Goal: Check status

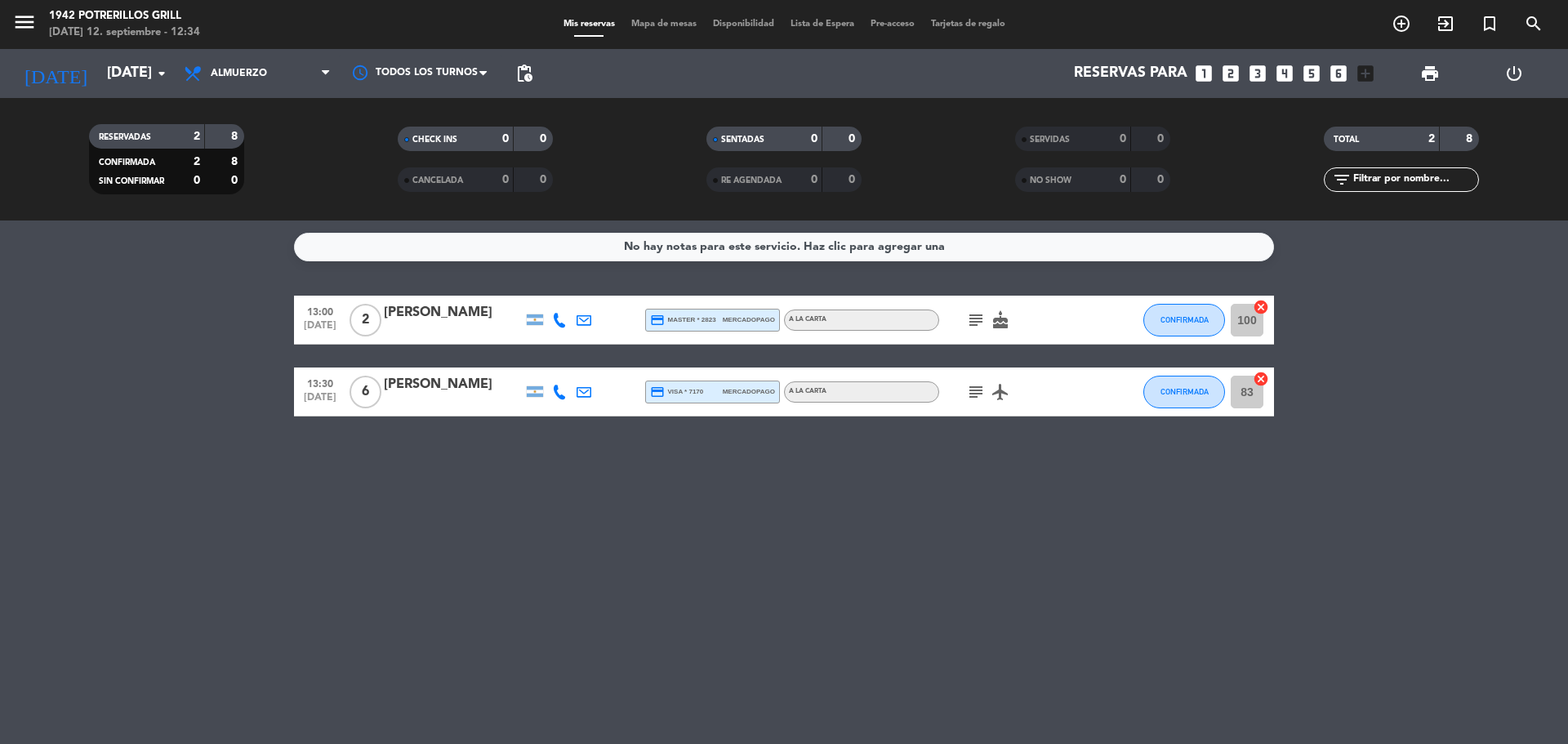
click at [983, 320] on icon "subject" at bounding box center [975, 320] width 20 height 20
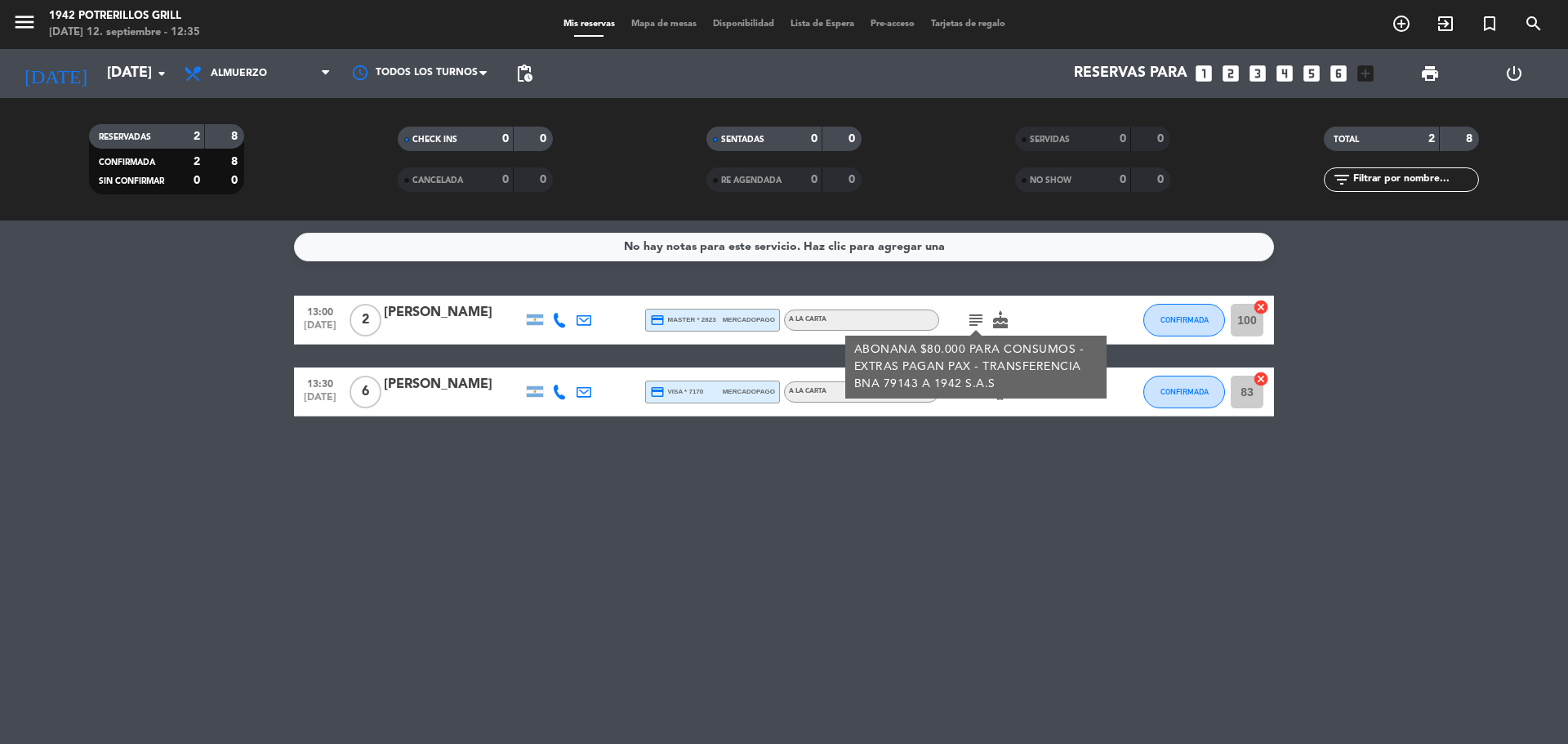
click at [992, 320] on icon "cake" at bounding box center [999, 320] width 20 height 20
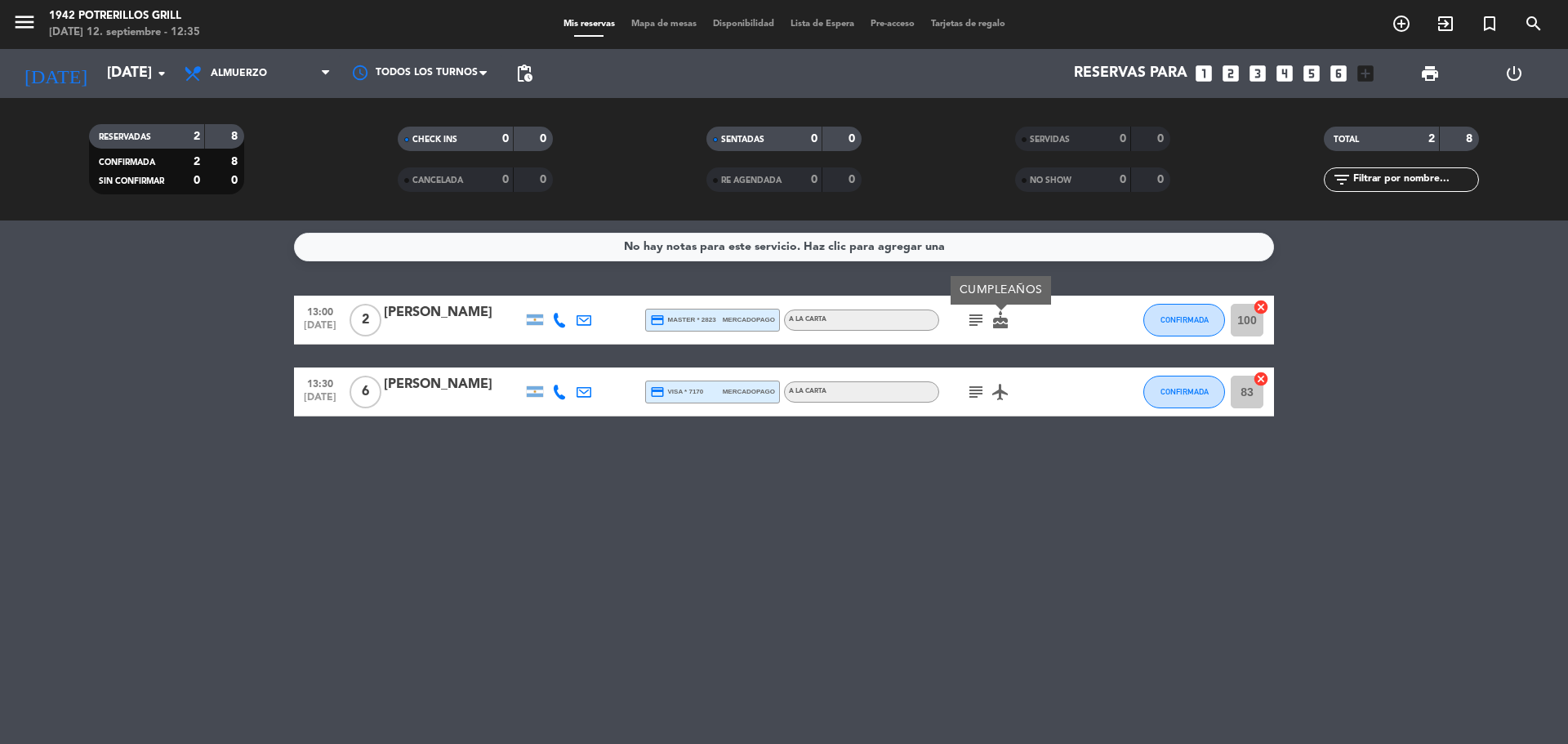
click at [983, 448] on div "No hay notas para este servicio. Haz clic para agregar una 13:00 [DATE] 2 [PERS…" at bounding box center [784, 481] width 1568 height 523
click at [977, 387] on icon "subject" at bounding box center [975, 392] width 20 height 20
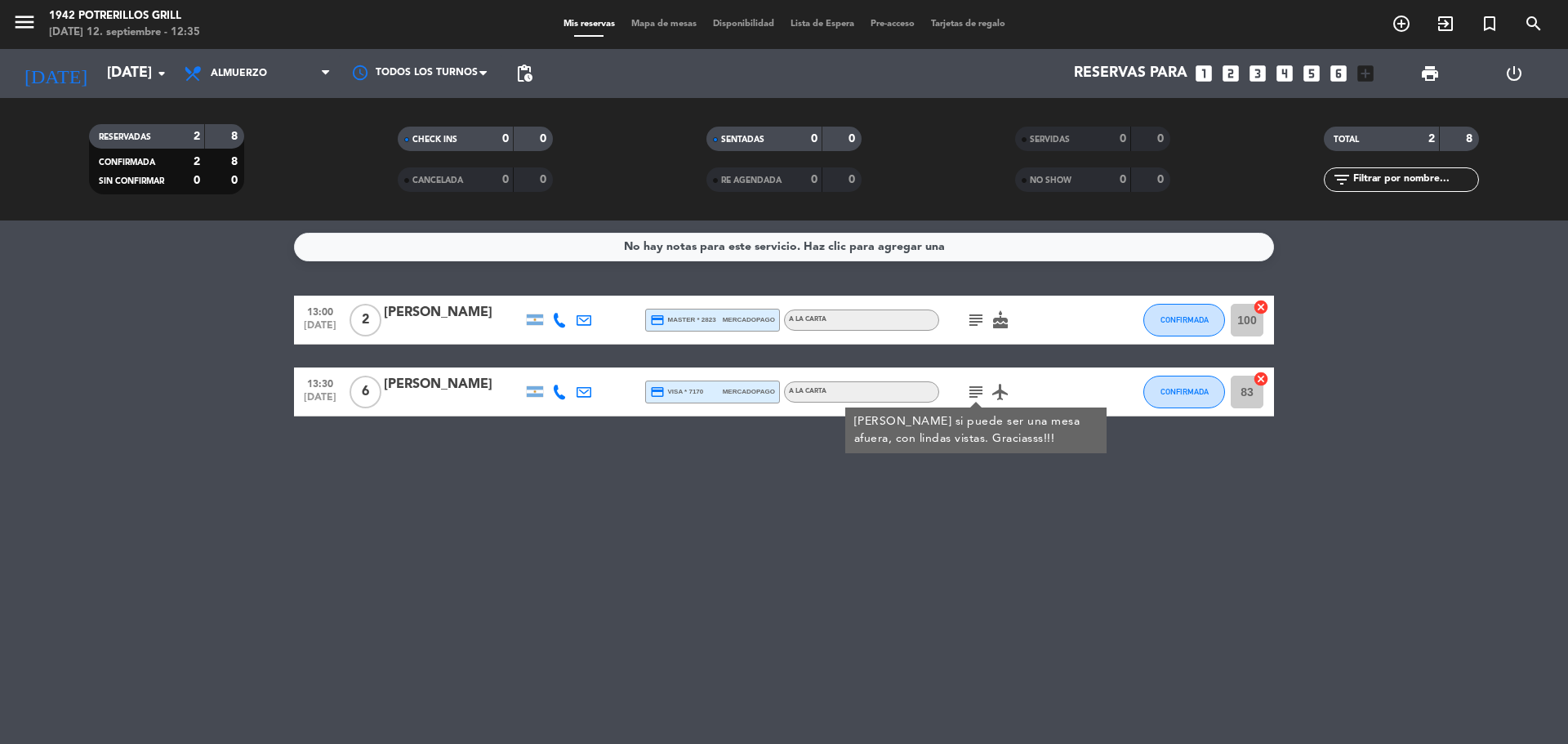
click at [976, 476] on div "No hay notas para este servicio. Haz clic para agregar una 13:00 [DATE] 2 [PERS…" at bounding box center [784, 481] width 1568 height 523
click at [971, 326] on icon "subject" at bounding box center [975, 320] width 20 height 20
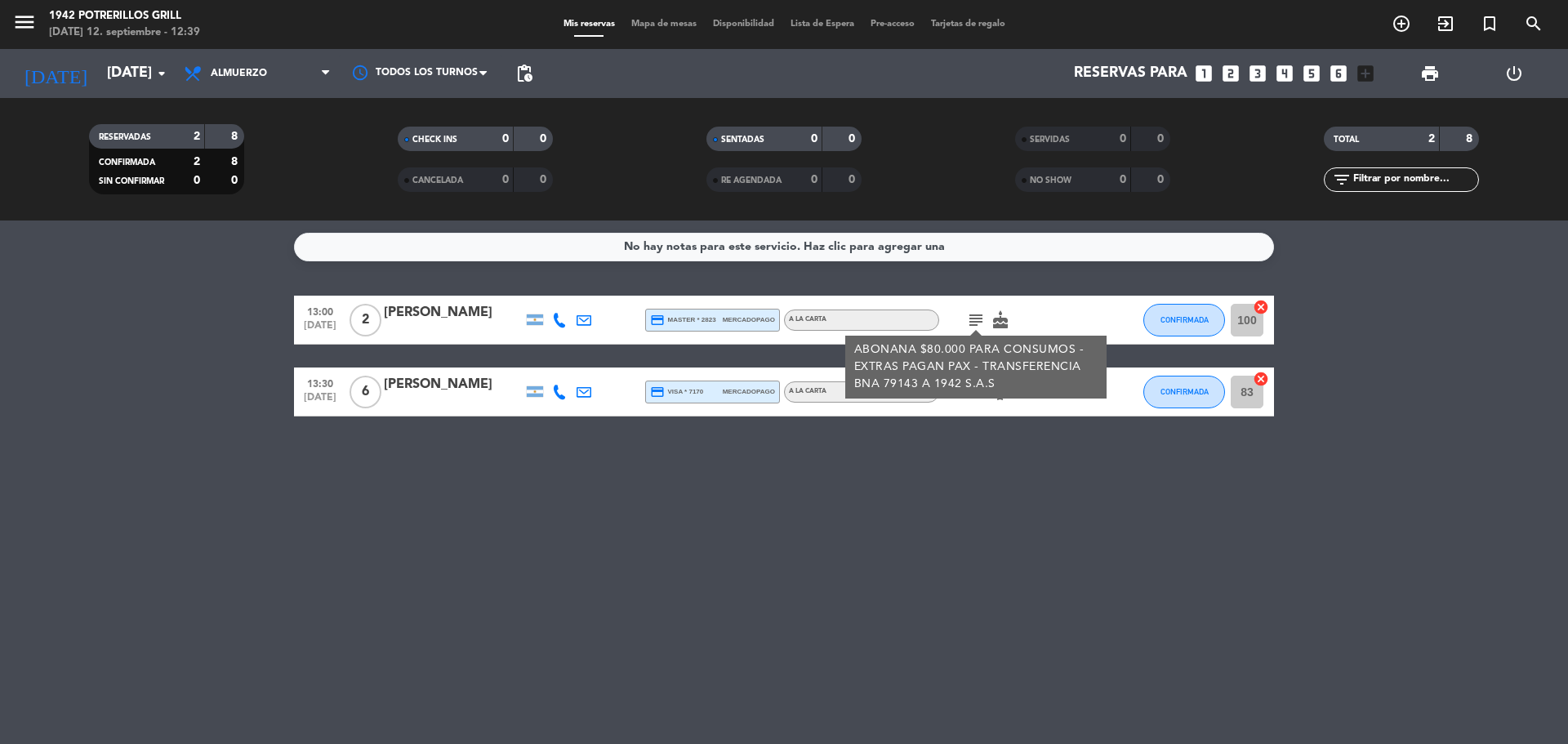
click at [988, 483] on div "No hay notas para este servicio. Haz clic para agregar una 13:00 [DATE] 2 [PERS…" at bounding box center [784, 481] width 1568 height 523
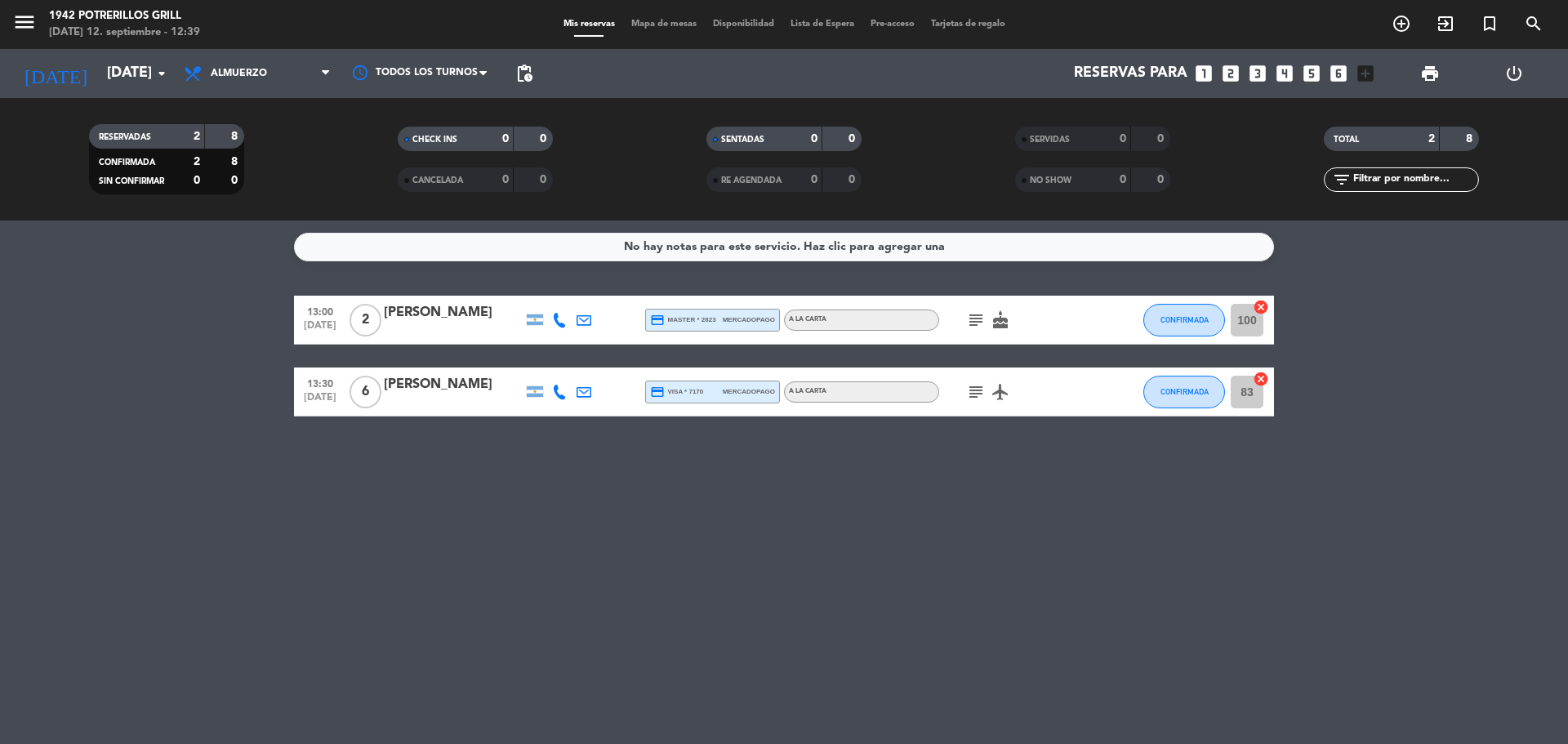
drag, startPoint x: 975, startPoint y: 394, endPoint x: 958, endPoint y: 497, distance: 104.4
click at [975, 395] on icon "subject" at bounding box center [975, 392] width 20 height 20
click at [958, 497] on div "No hay notas para este servicio. Haz clic para agregar una 13:00 [DATE] 2 [PERS…" at bounding box center [784, 481] width 1568 height 523
click at [405, 524] on div "No hay notas para este servicio. Haz clic para agregar una 13:00 [DATE] 2 [PERS…" at bounding box center [784, 481] width 1568 height 523
click at [965, 315] on span "subject" at bounding box center [975, 320] width 24 height 20
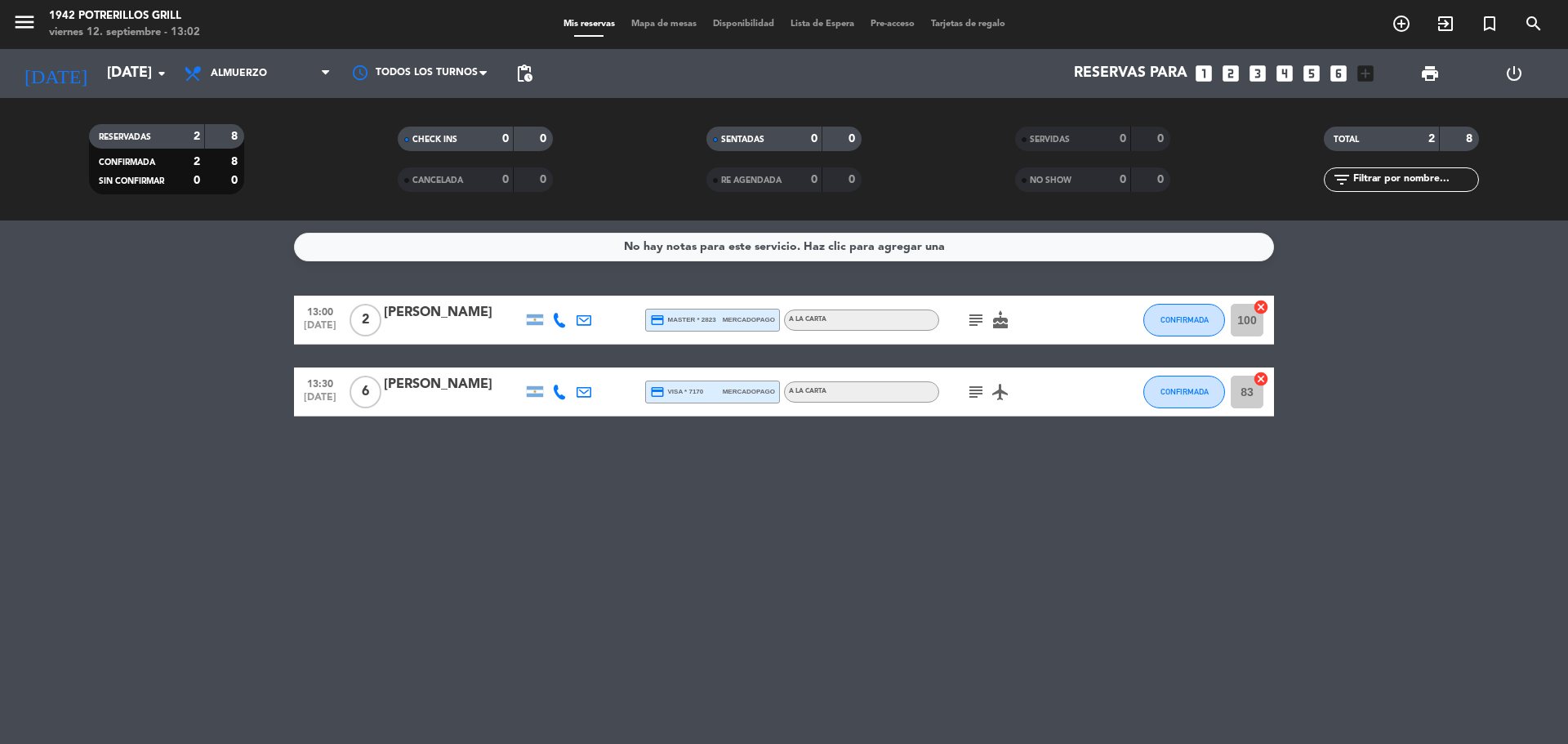
click at [972, 327] on icon "subject" at bounding box center [975, 320] width 20 height 20
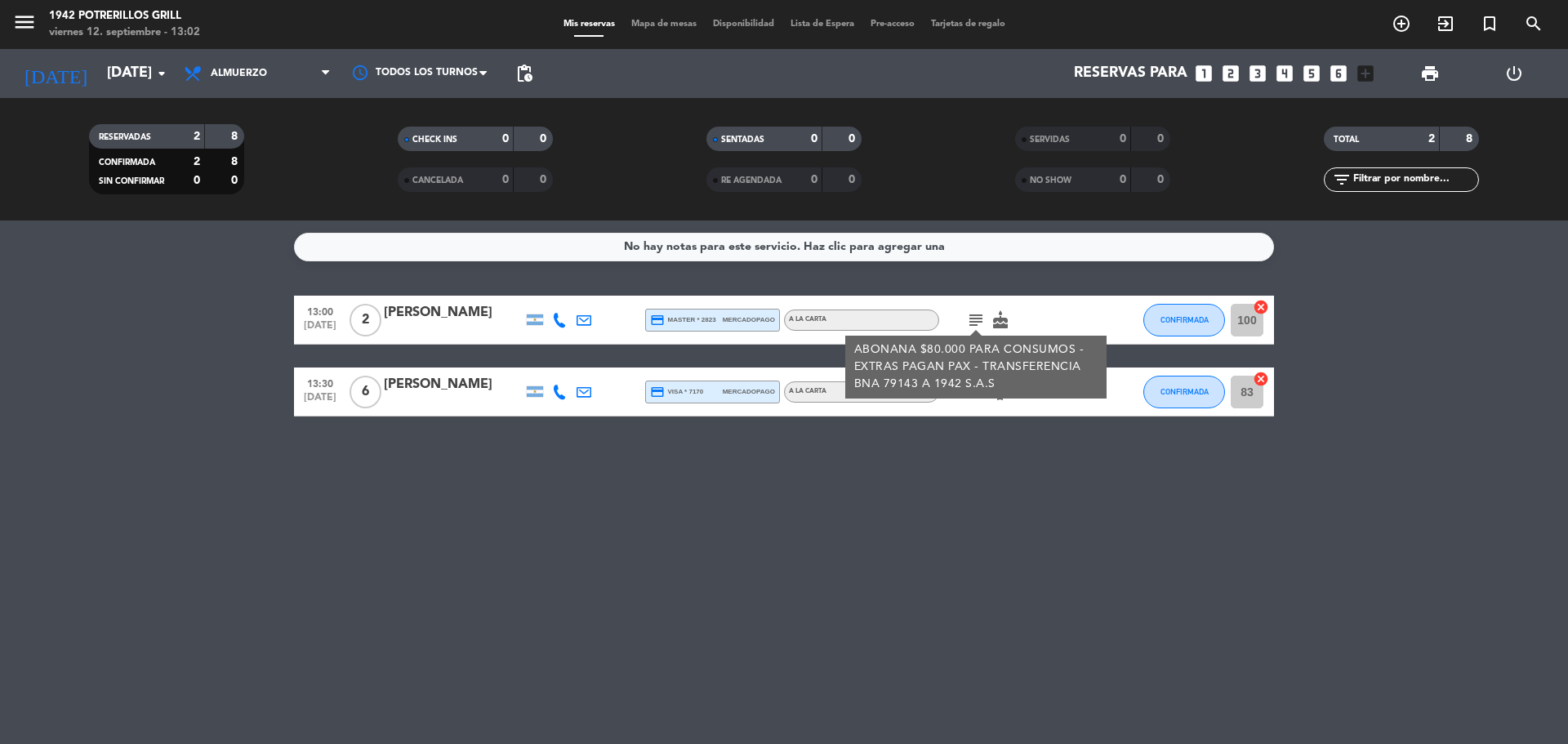
drag, startPoint x: 832, startPoint y: 380, endPoint x: 908, endPoint y: 380, distance: 76.0
click at [908, 380] on div "13:00 [DATE] 2 [PERSON_NAME] credit_card master * 2823 mercadopago A LA CARTA s…" at bounding box center [783, 356] width 980 height 121
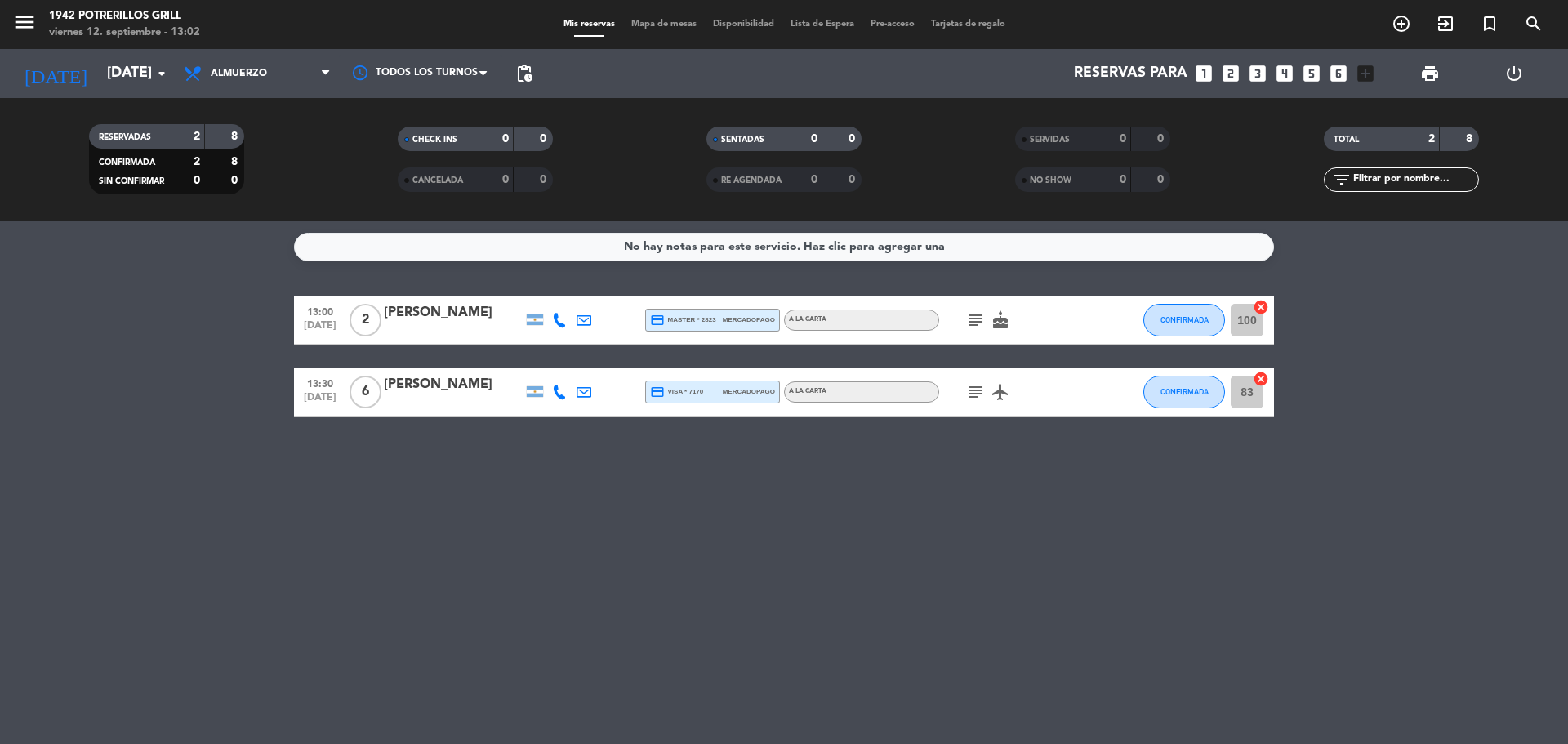
click at [1060, 489] on div "No hay notas para este servicio. Haz clic para agregar una 13:00 [DATE] 2 [PERS…" at bounding box center [784, 481] width 1568 height 523
click at [983, 328] on icon "subject" at bounding box center [975, 320] width 20 height 20
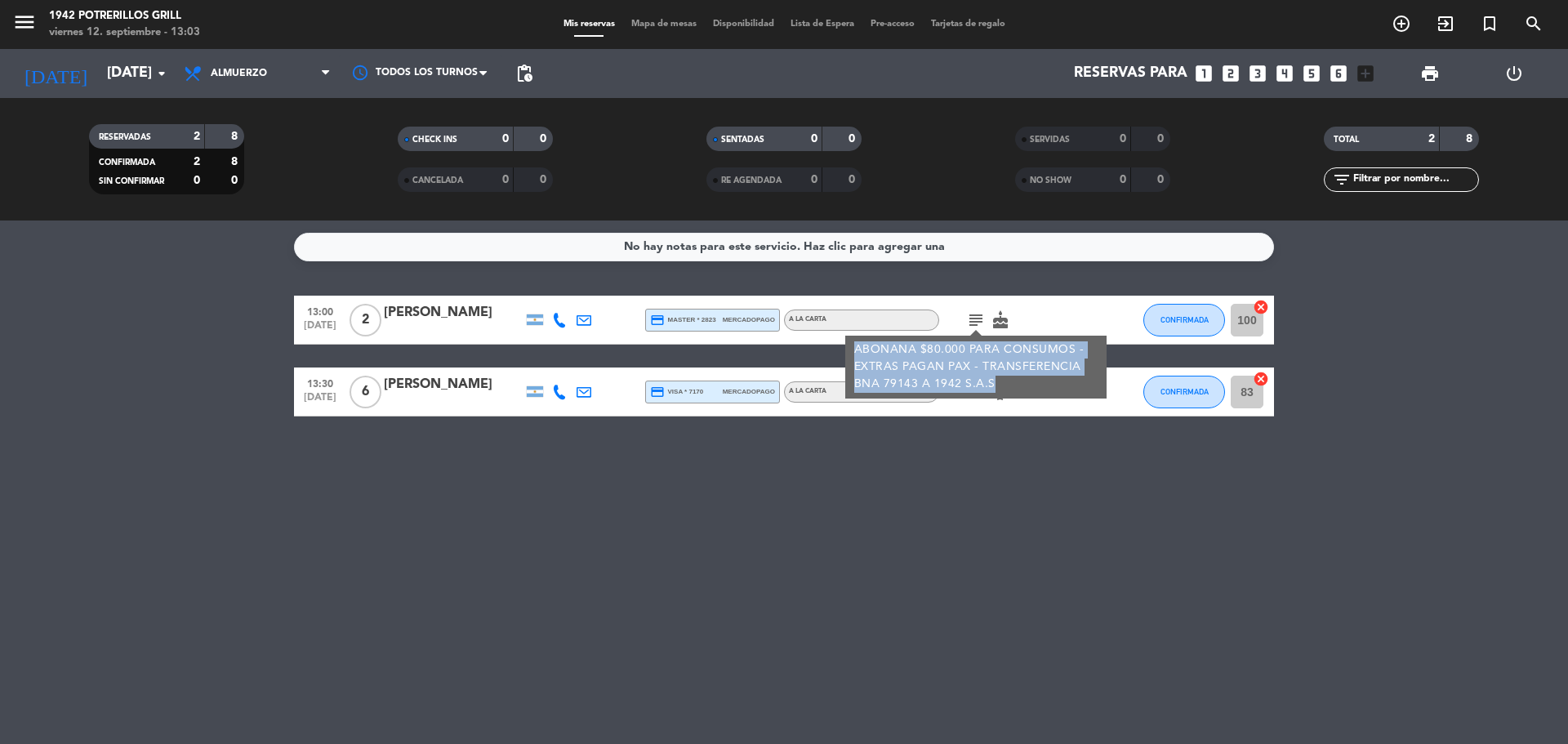
drag, startPoint x: 852, startPoint y: 347, endPoint x: 990, endPoint y: 380, distance: 141.9
click at [990, 380] on div "ABONANA $80.000 PARA CONSUMOS - EXTRAS PAGAN PAX - TRANSFERENCIA BNA 79143 A 19…" at bounding box center [975, 366] width 261 height 62
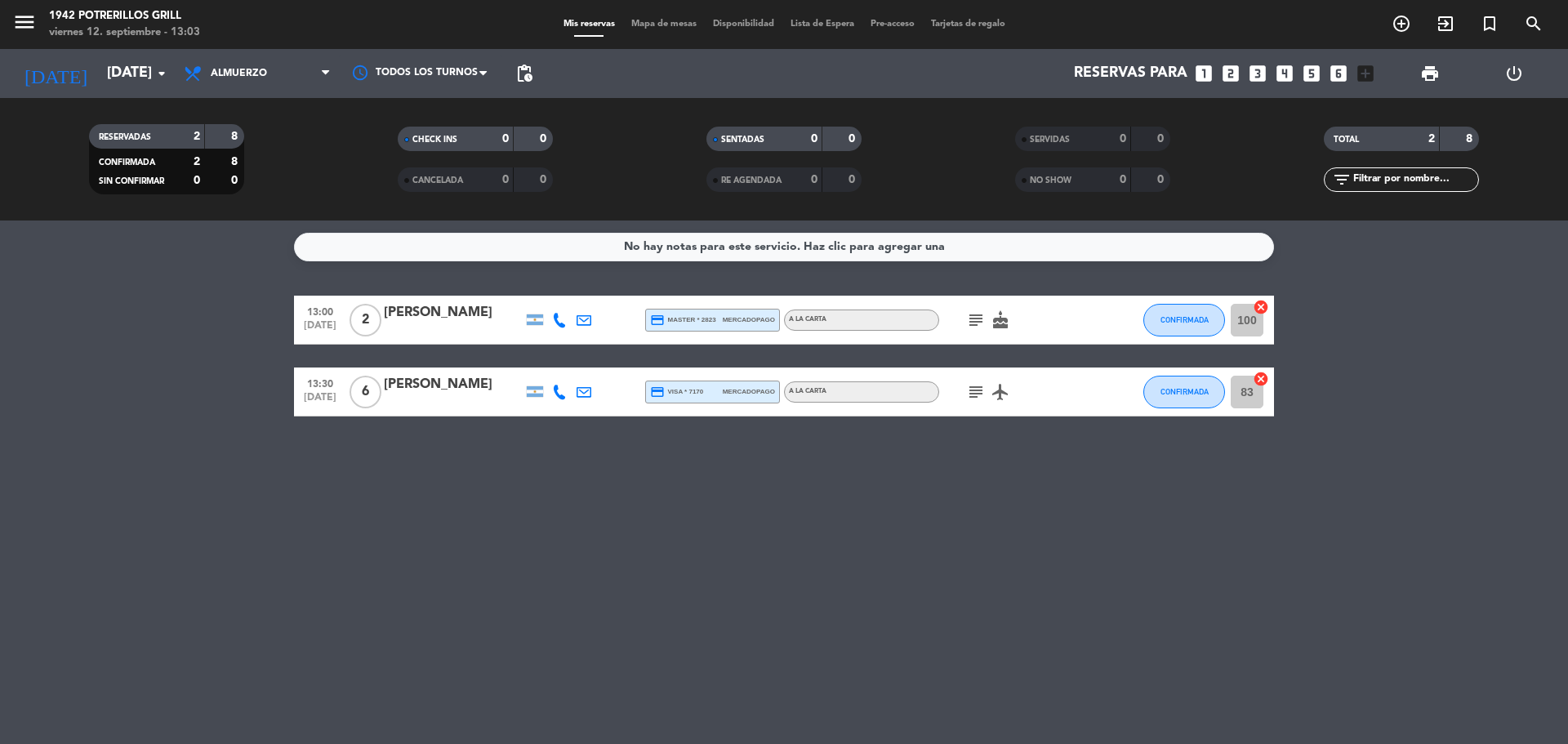
click at [1008, 442] on div "No hay notas para este servicio. Haz clic para agregar una 13:00 [DATE] 2 [PERS…" at bounding box center [784, 481] width 1568 height 523
click at [987, 398] on span "subject" at bounding box center [975, 392] width 24 height 20
click at [976, 392] on icon "subject" at bounding box center [975, 392] width 20 height 20
click at [973, 537] on div "No hay notas para este servicio. Haz clic para agregar una 13:00 [DATE] 2 [PERS…" at bounding box center [784, 481] width 1568 height 523
